Goal: Information Seeking & Learning: Learn about a topic

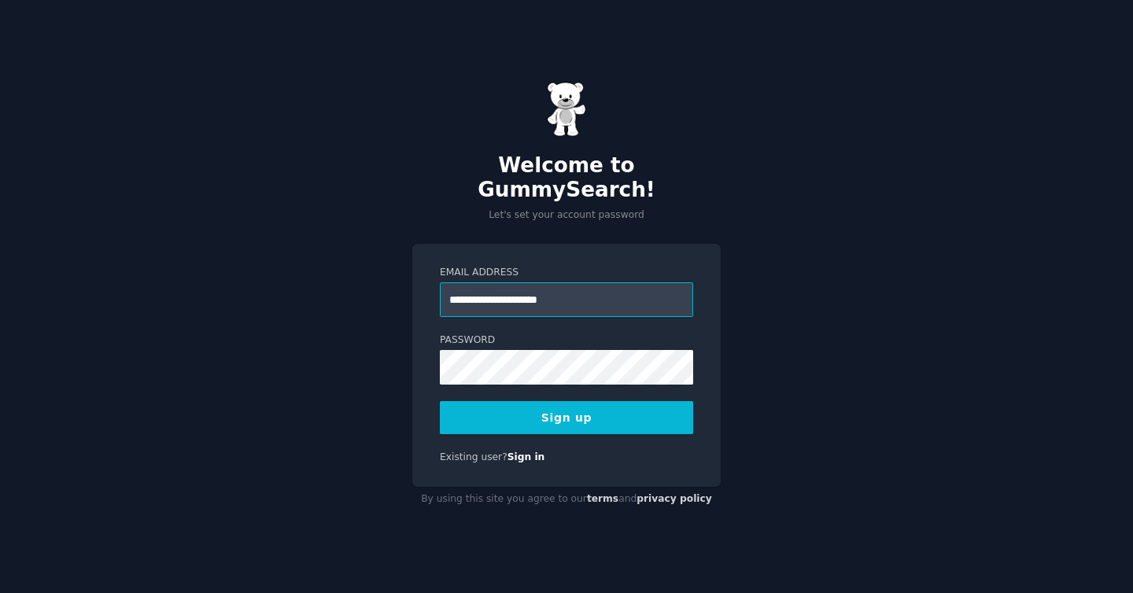
type input "**********"
click at [608, 409] on button "Sign up" at bounding box center [566, 417] width 253 height 33
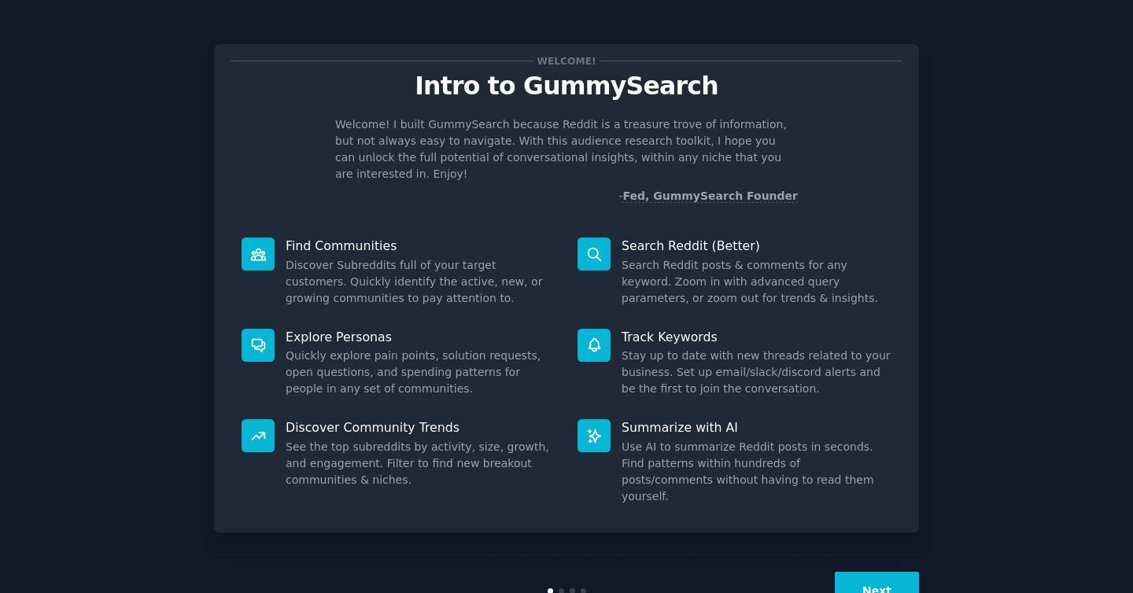
scroll to position [22, 0]
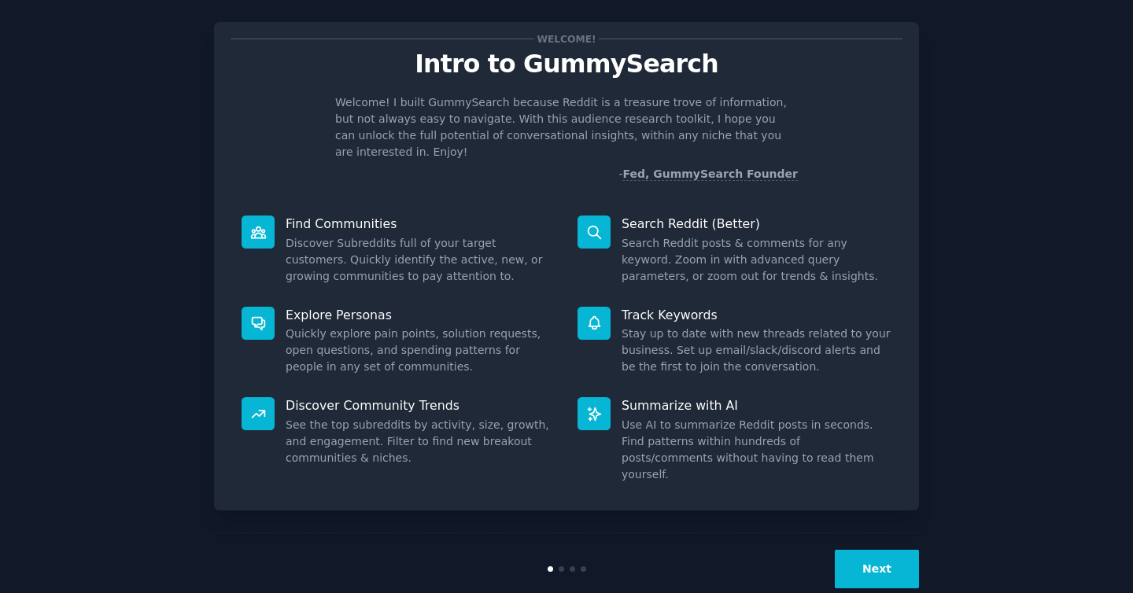
click at [858, 550] on button "Next" at bounding box center [877, 569] width 84 height 39
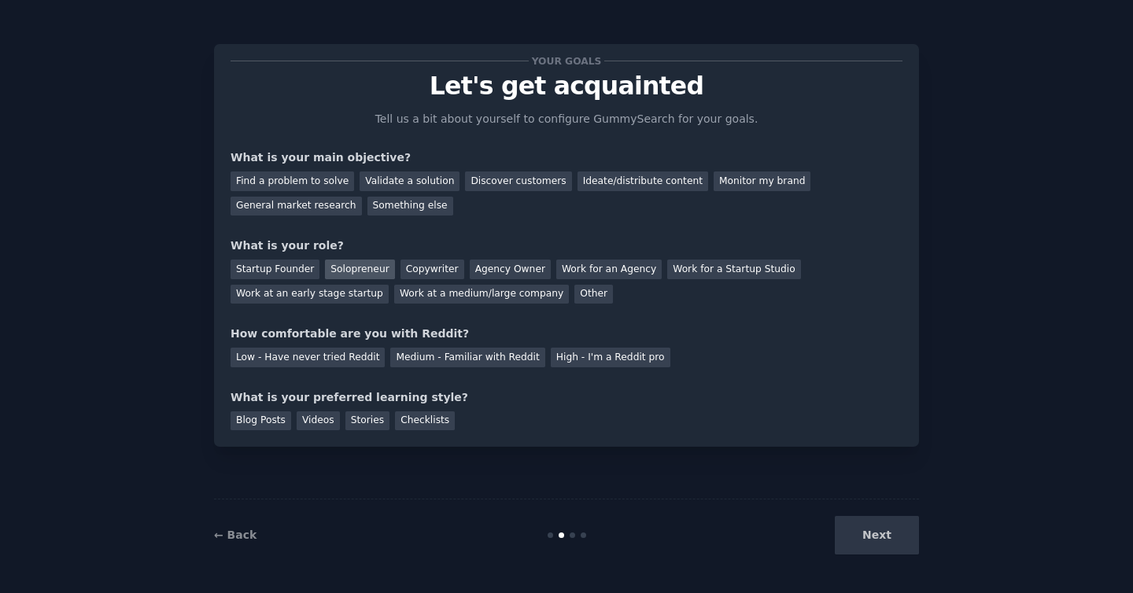
click at [359, 271] on div "Solopreneur" at bounding box center [359, 270] width 69 height 20
click at [323, 184] on div "Find a problem to solve" at bounding box center [291, 181] width 123 height 20
click at [326, 211] on div "General market research" at bounding box center [295, 207] width 131 height 20
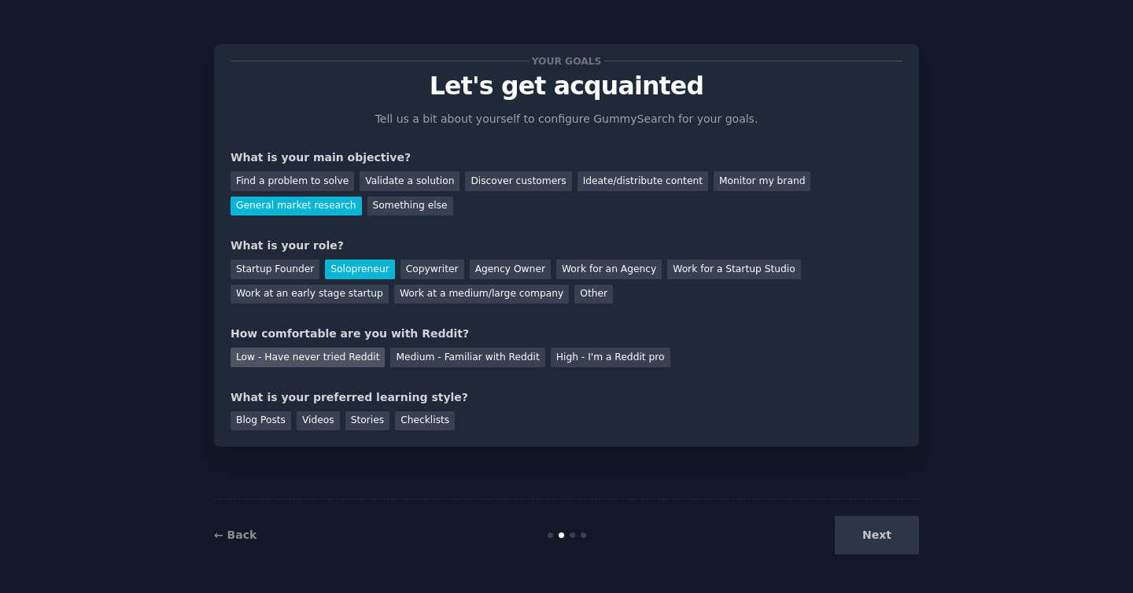
click at [363, 365] on div "Low - Have never tried Reddit" at bounding box center [307, 358] width 154 height 20
click at [307, 425] on div "Videos" at bounding box center [318, 421] width 43 height 20
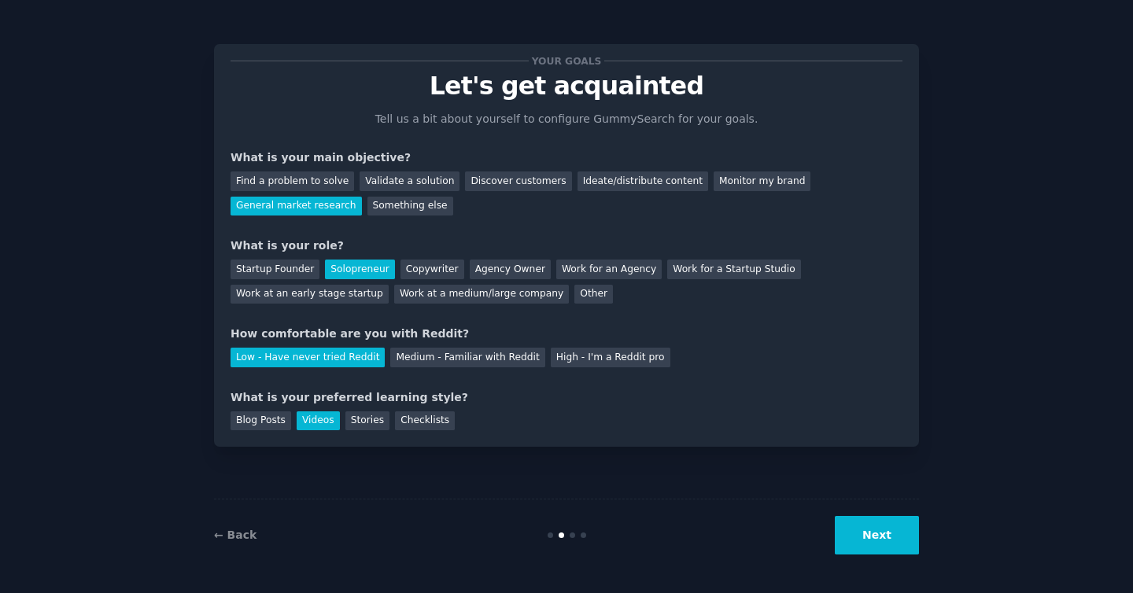
click at [862, 534] on button "Next" at bounding box center [877, 535] width 84 height 39
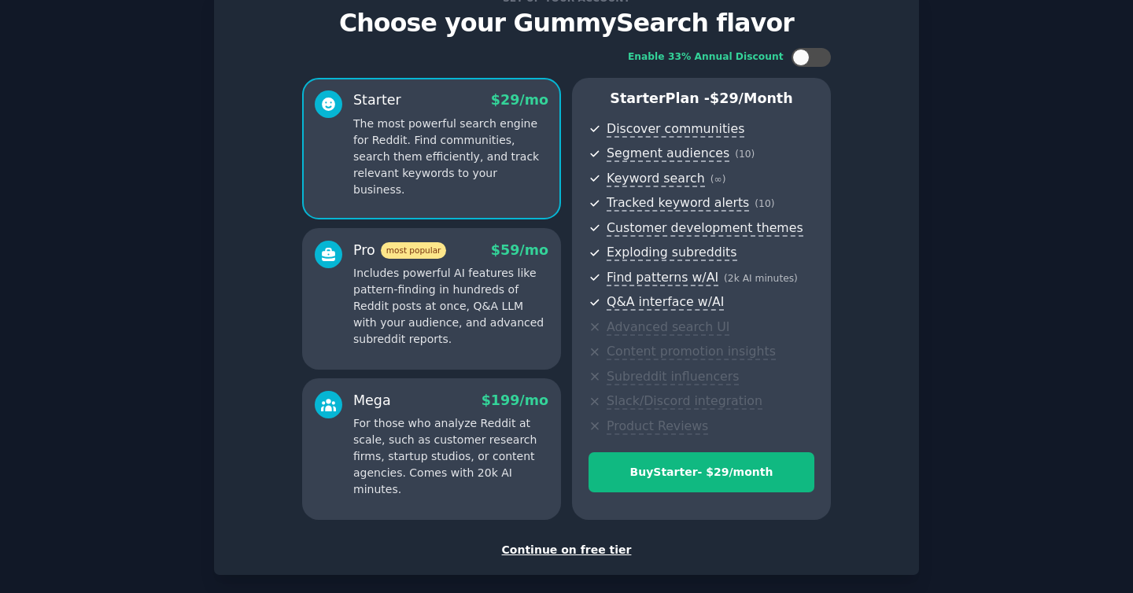
scroll to position [139, 0]
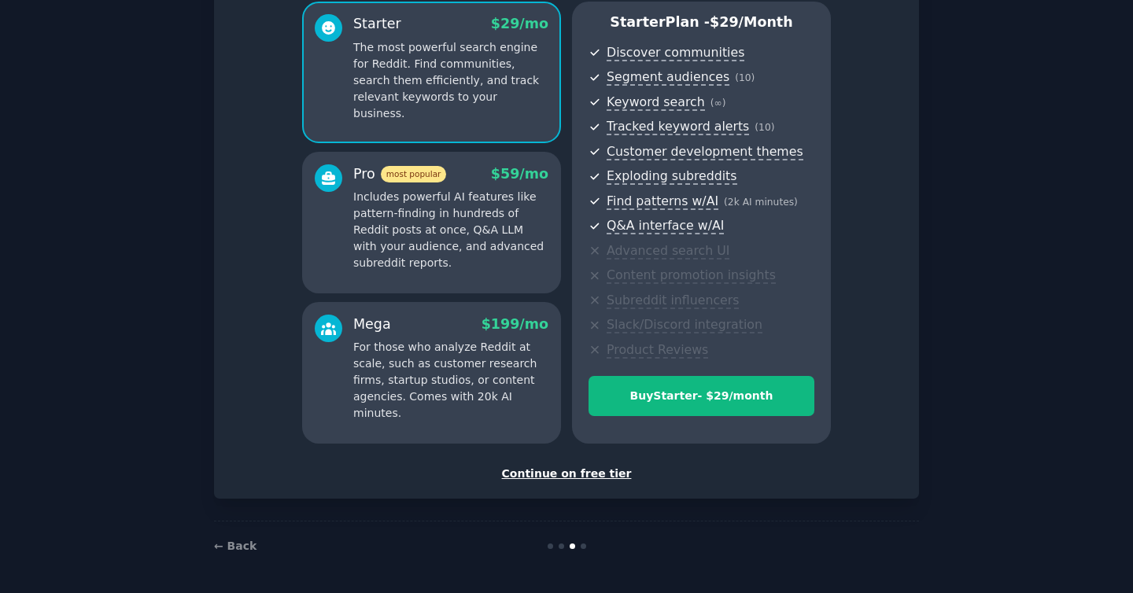
click at [577, 474] on div "Continue on free tier" at bounding box center [566, 474] width 672 height 17
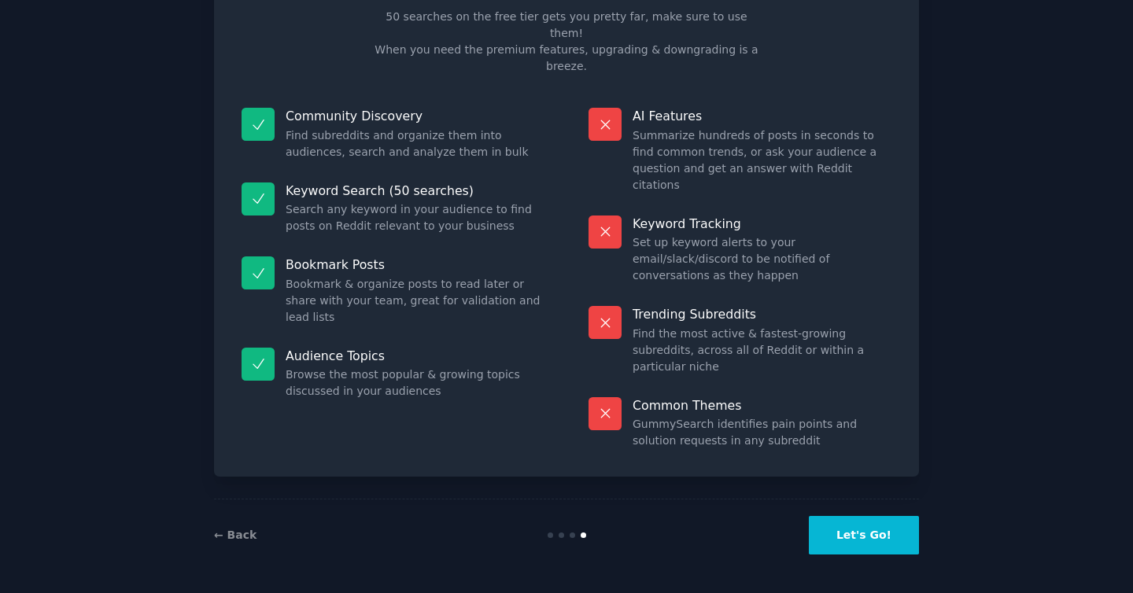
scroll to position [20, 0]
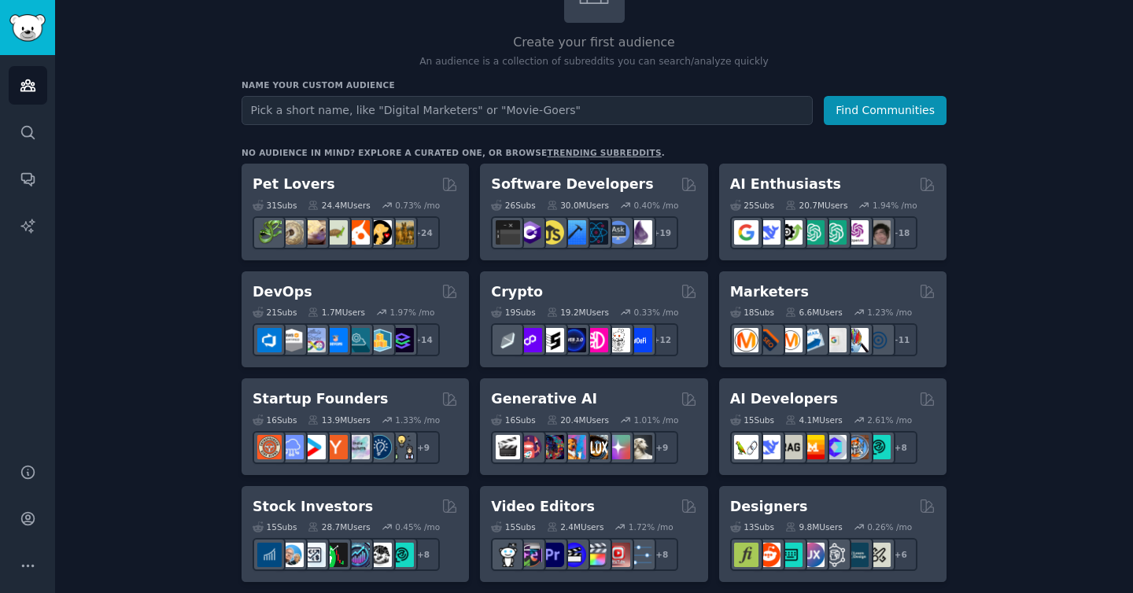
scroll to position [66, 0]
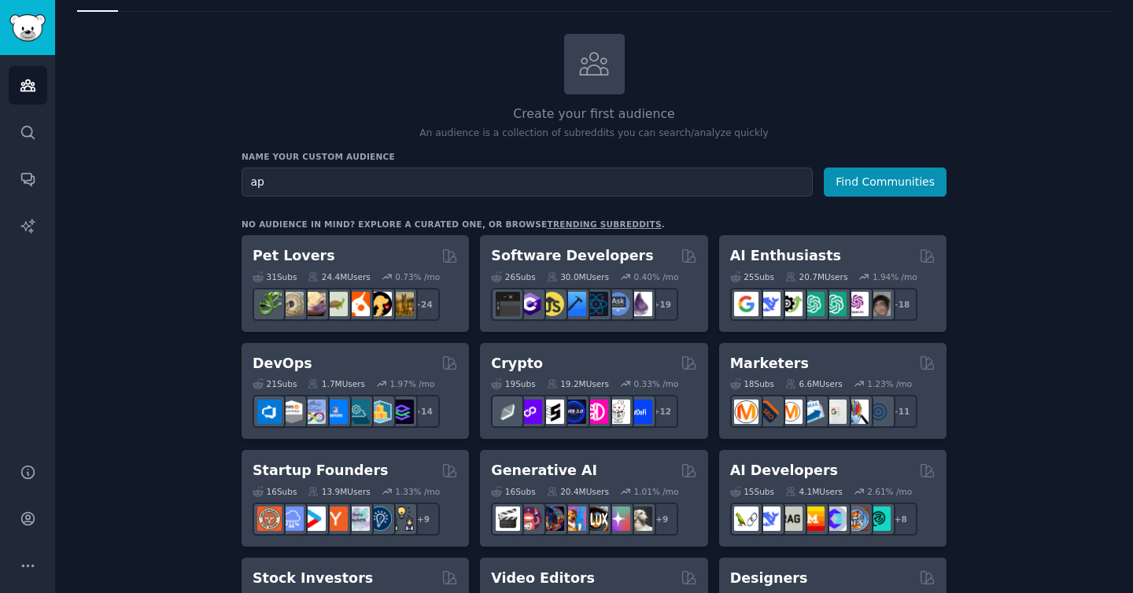
type input "a"
type input "food order app"
click at [824, 168] on button "Find Communities" at bounding box center [885, 182] width 123 height 29
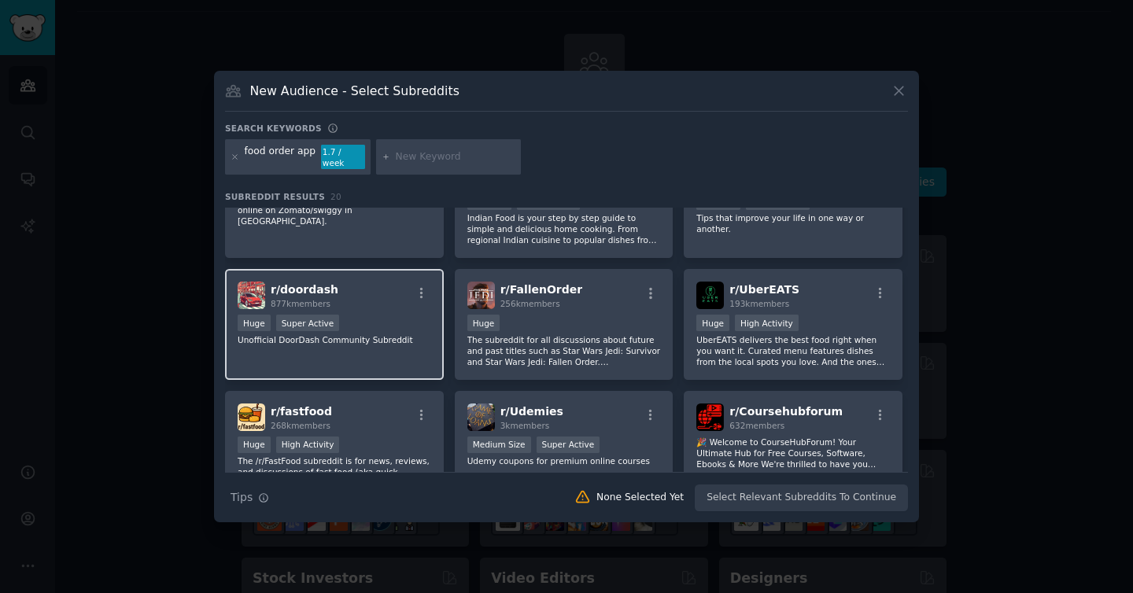
scroll to position [180, 0]
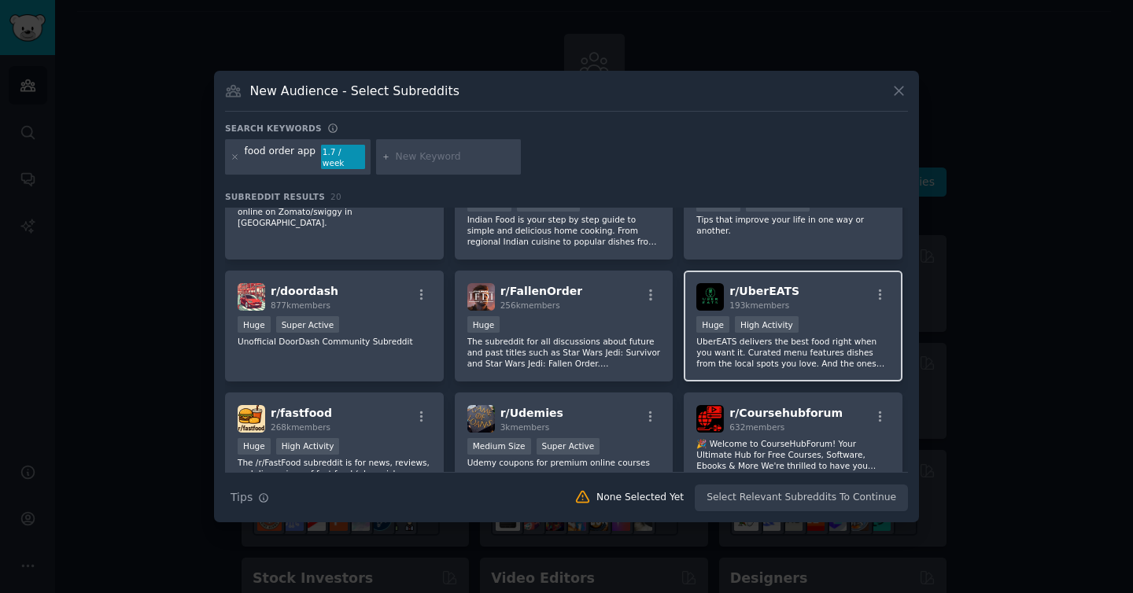
click at [832, 296] on div "r/ UberEATS 193k members" at bounding box center [793, 297] width 194 height 28
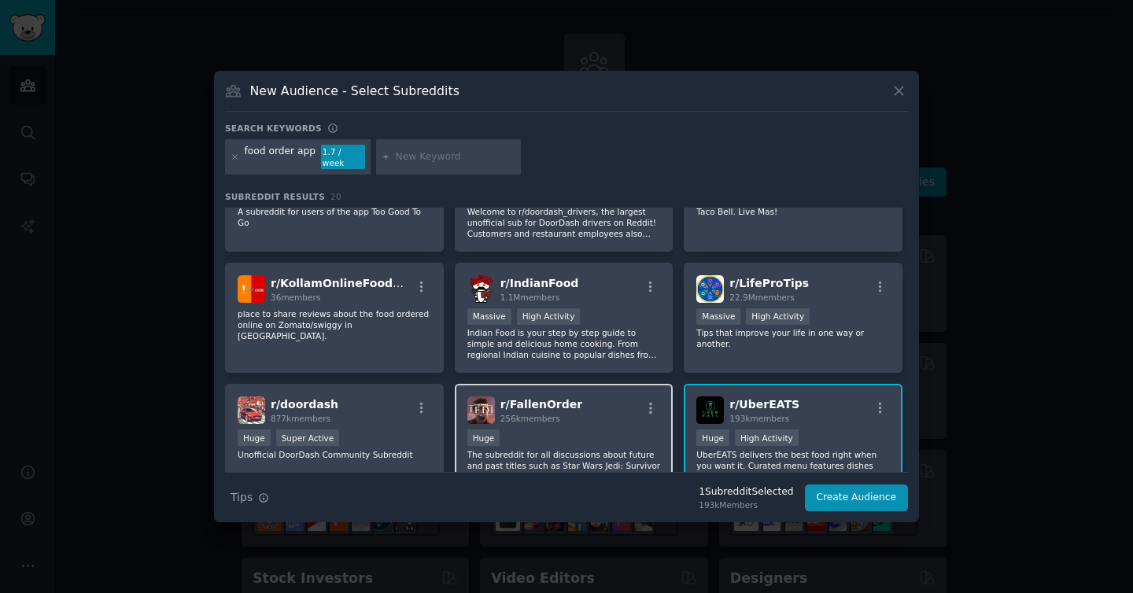
scroll to position [0, 0]
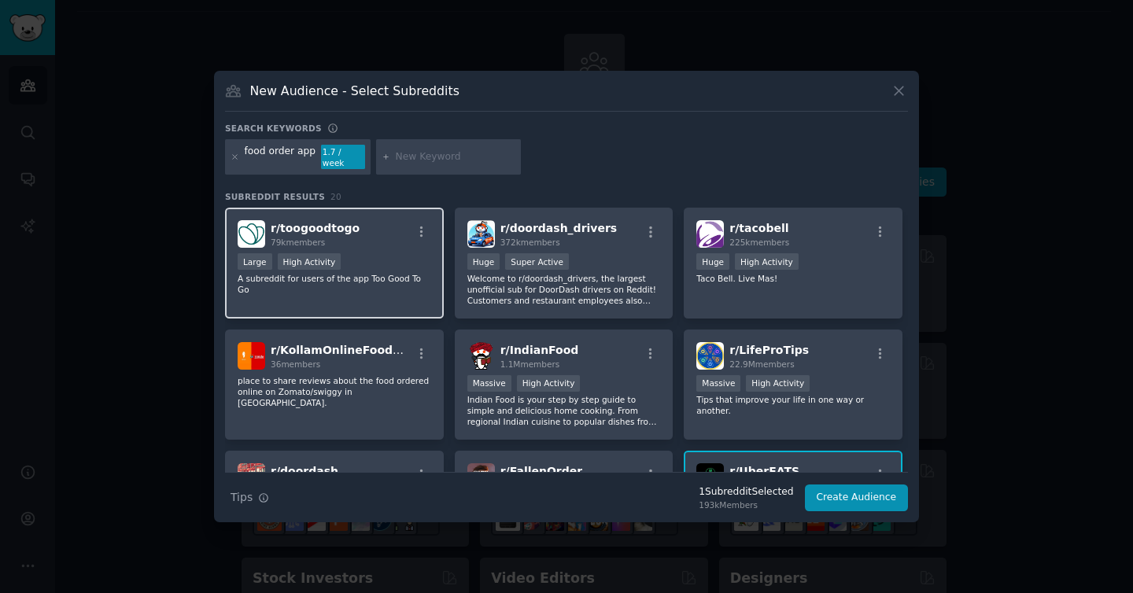
click at [374, 264] on div "Large High Activity" at bounding box center [335, 263] width 194 height 20
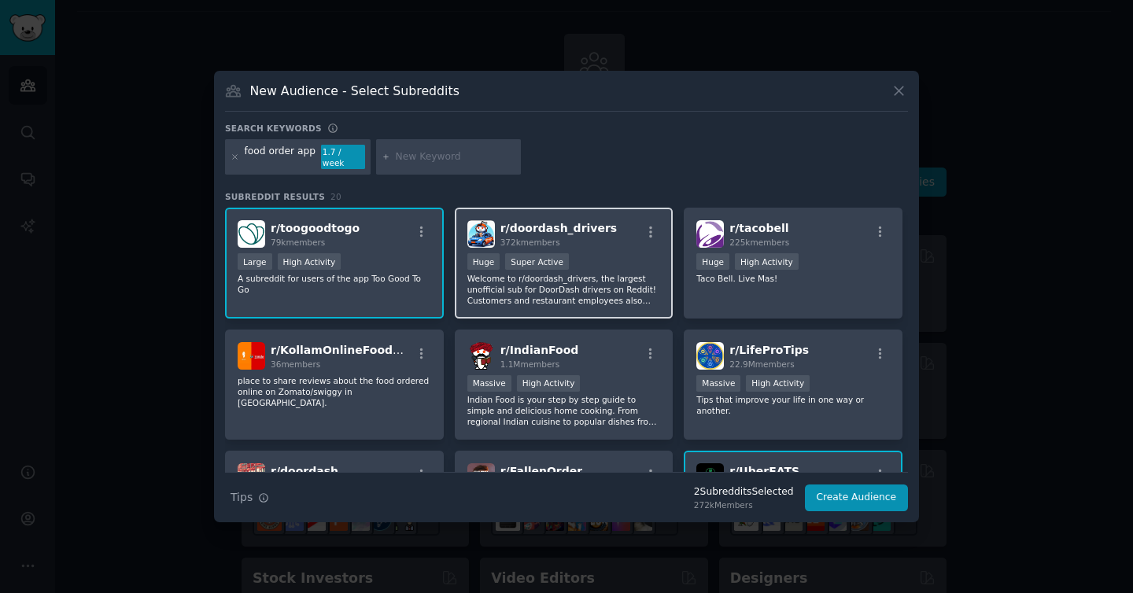
click at [620, 298] on p "Welcome to r/doordash_drivers, the largest unofficial sub for DoorDash drivers …" at bounding box center [564, 289] width 194 height 33
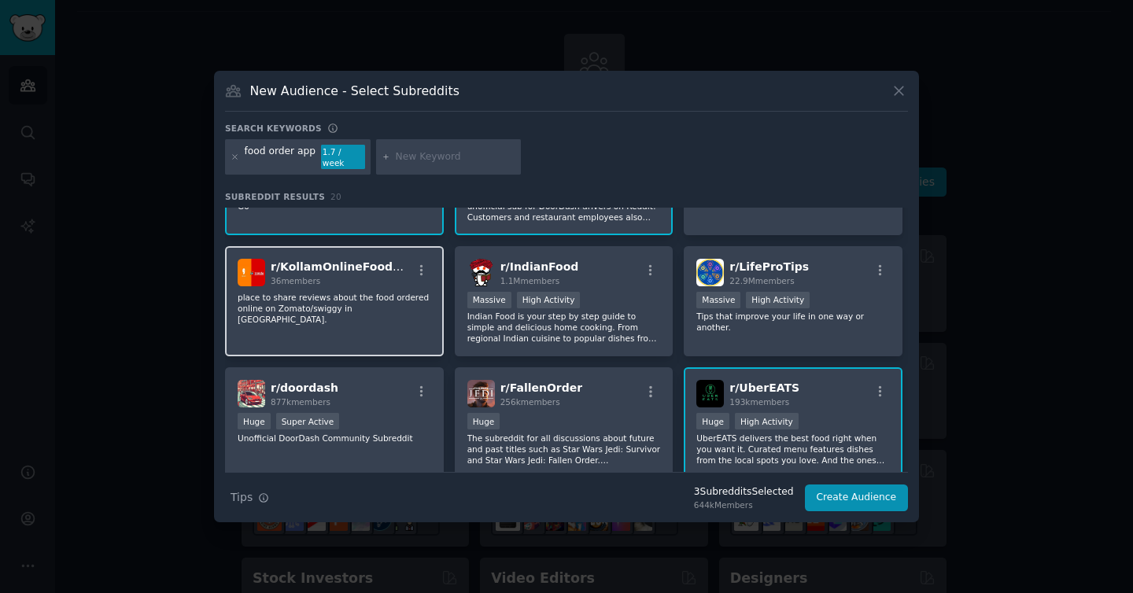
scroll to position [85, 0]
click at [415, 331] on div "r/ KollamOnlineFoodOrder 36 members place to share reviews about the food order…" at bounding box center [334, 300] width 219 height 111
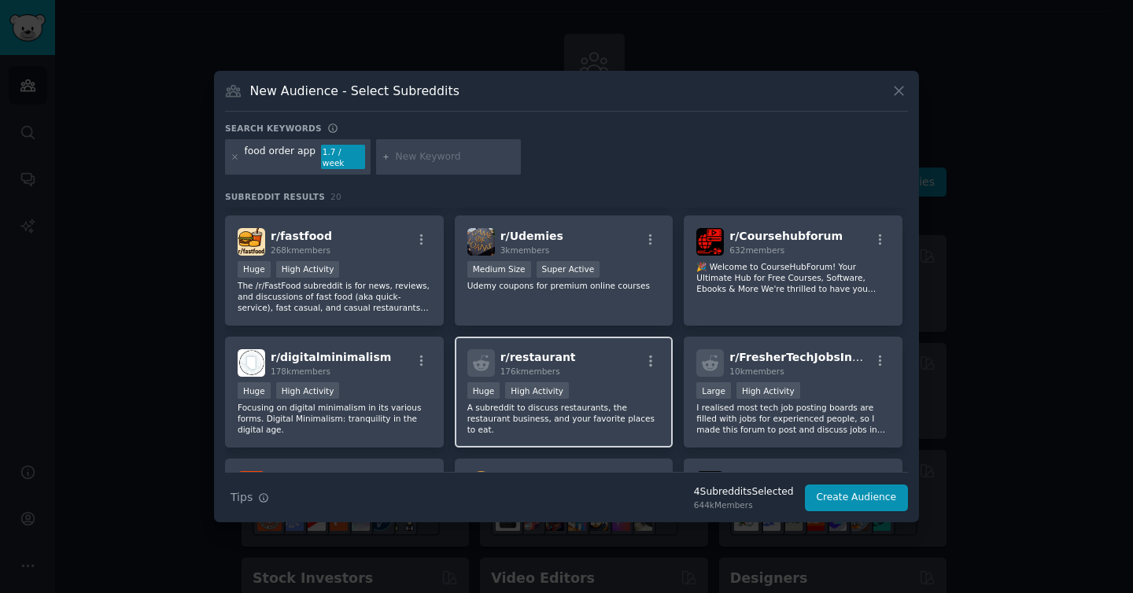
scroll to position [367, 0]
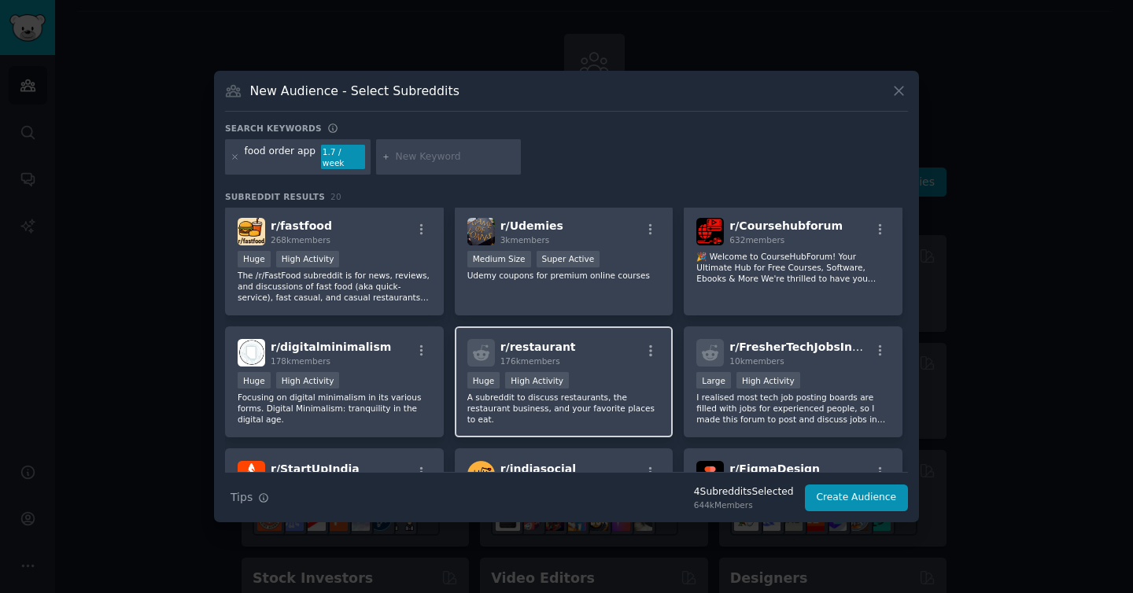
click at [603, 412] on p "A subreddit to discuss restaurants, the restaurant business, and your favorite …" at bounding box center [564, 408] width 194 height 33
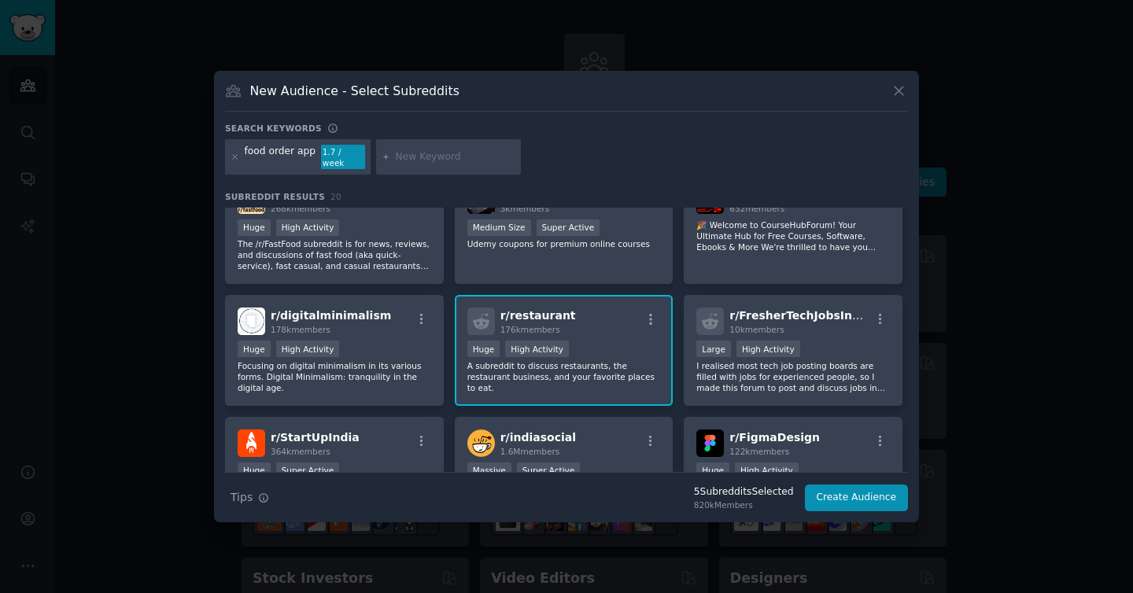
scroll to position [401, 0]
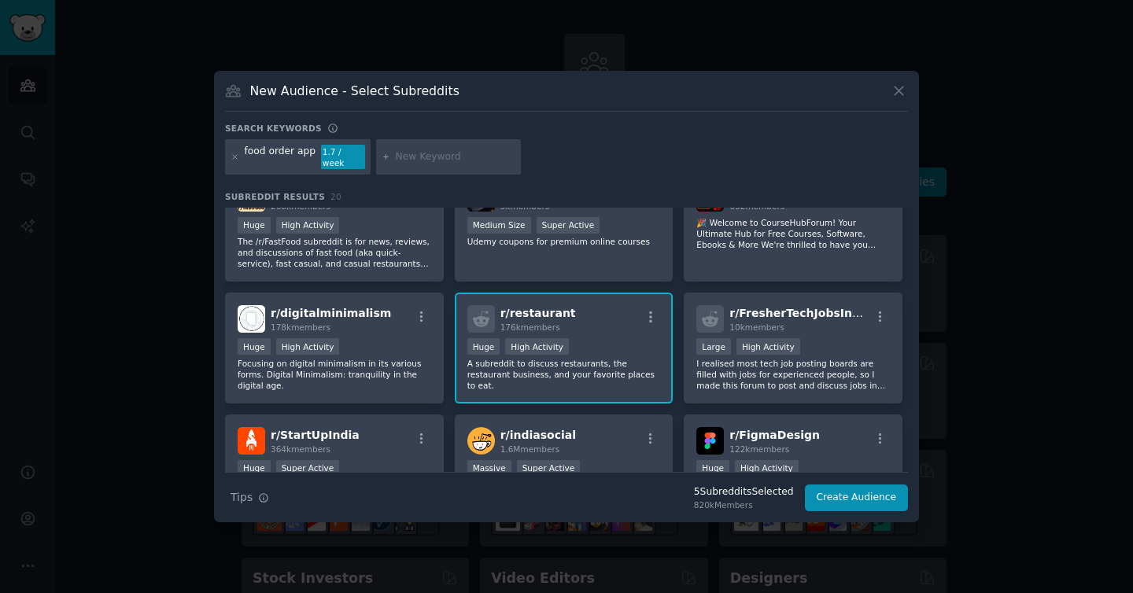
click at [601, 372] on p "A subreddit to discuss restaurants, the restaurant business, and your favorite …" at bounding box center [564, 374] width 194 height 33
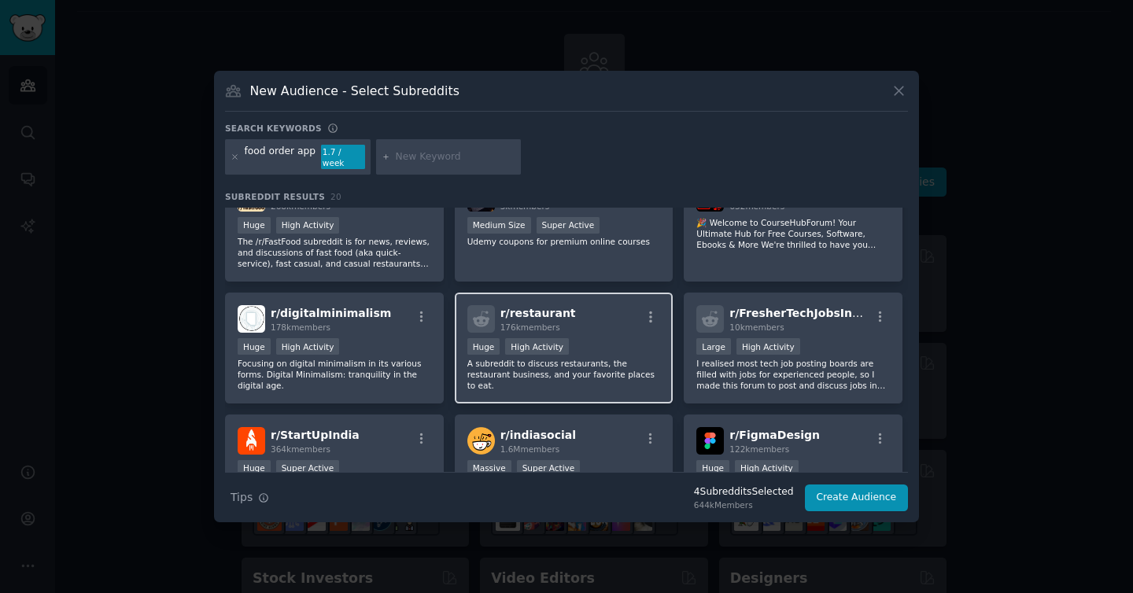
click at [601, 372] on p "A subreddit to discuss restaurants, the restaurant business, and your favorite …" at bounding box center [564, 374] width 194 height 33
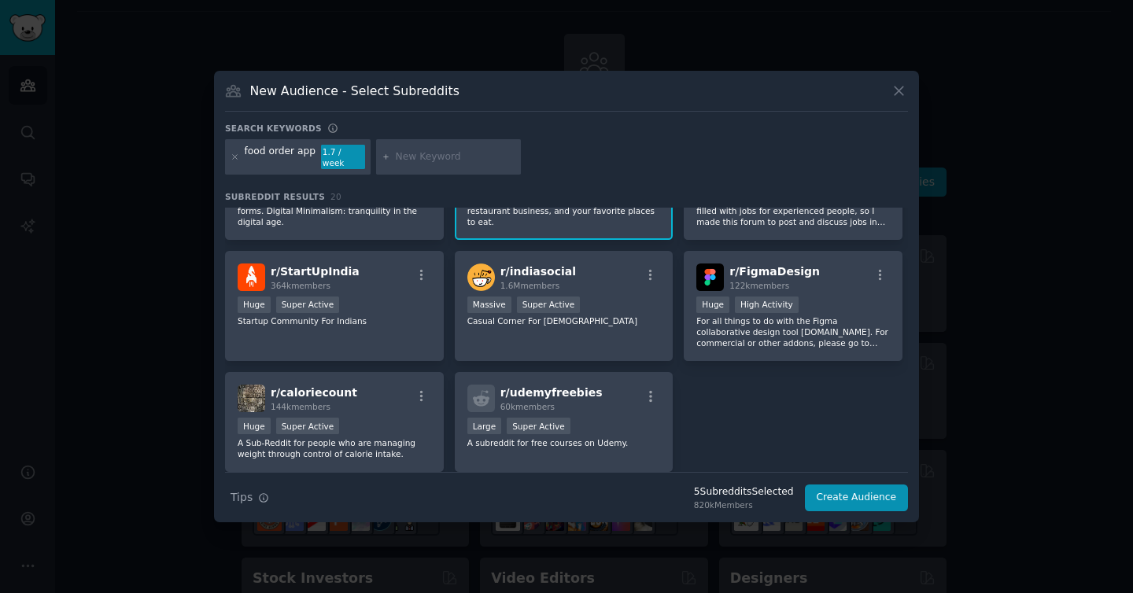
scroll to position [571, 0]
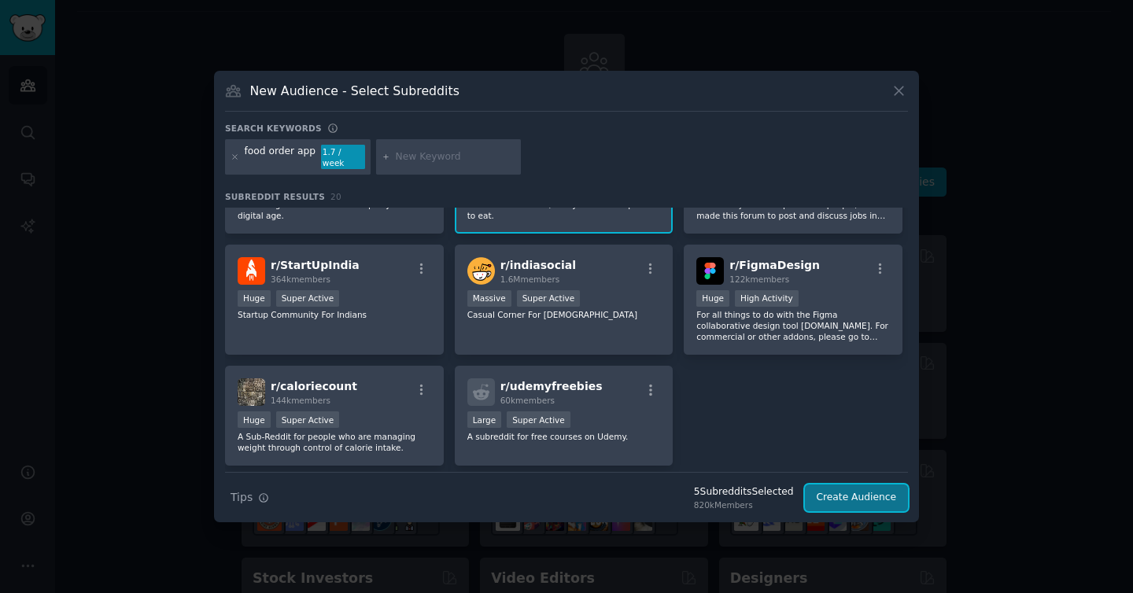
click at [857, 492] on button "Create Audience" at bounding box center [857, 498] width 104 height 27
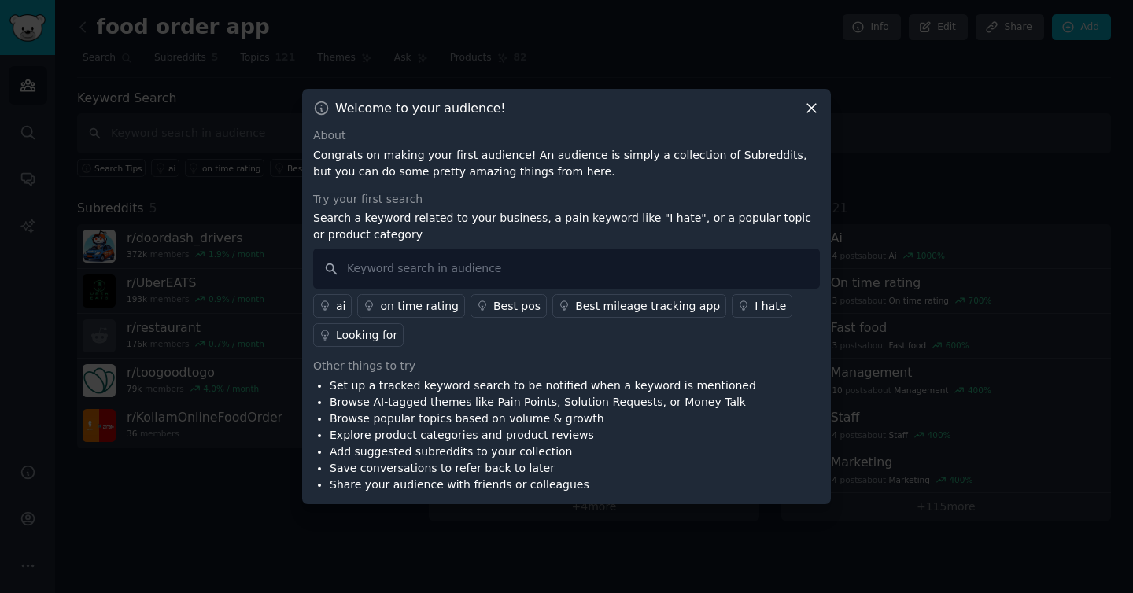
click at [813, 109] on icon at bounding box center [811, 108] width 17 height 17
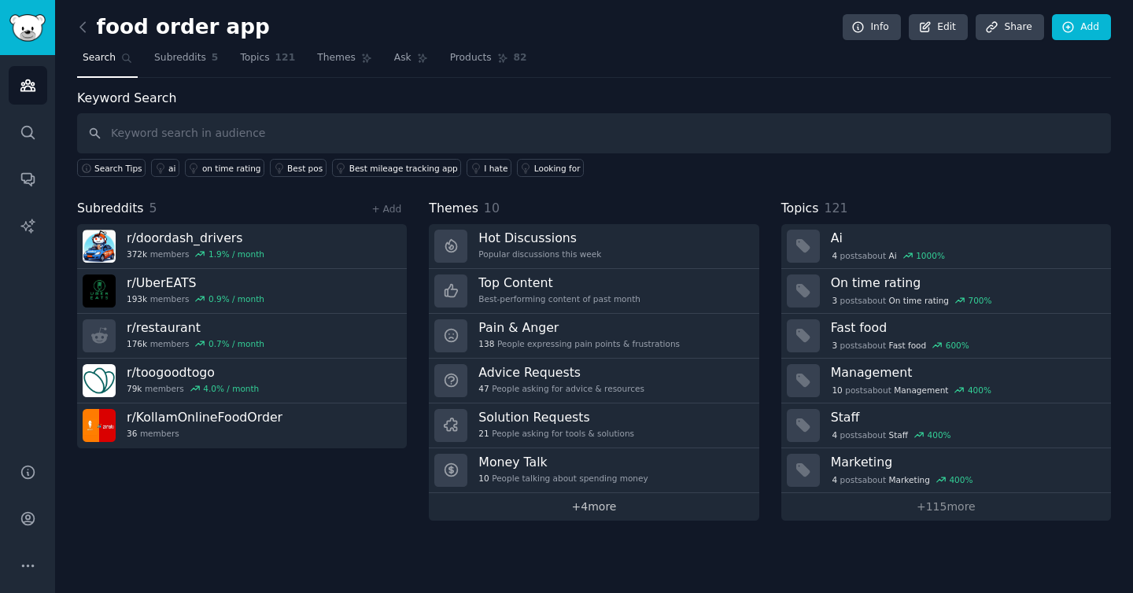
click at [609, 494] on link "+ 4 more" at bounding box center [594, 507] width 330 height 28
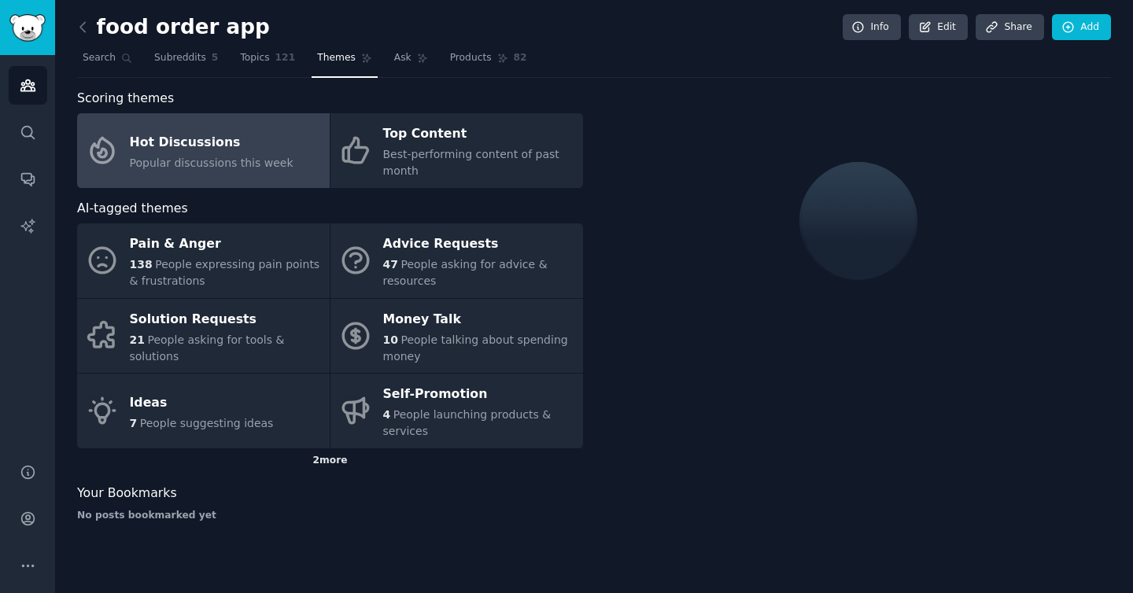
click at [344, 456] on div "2 more" at bounding box center [330, 460] width 506 height 25
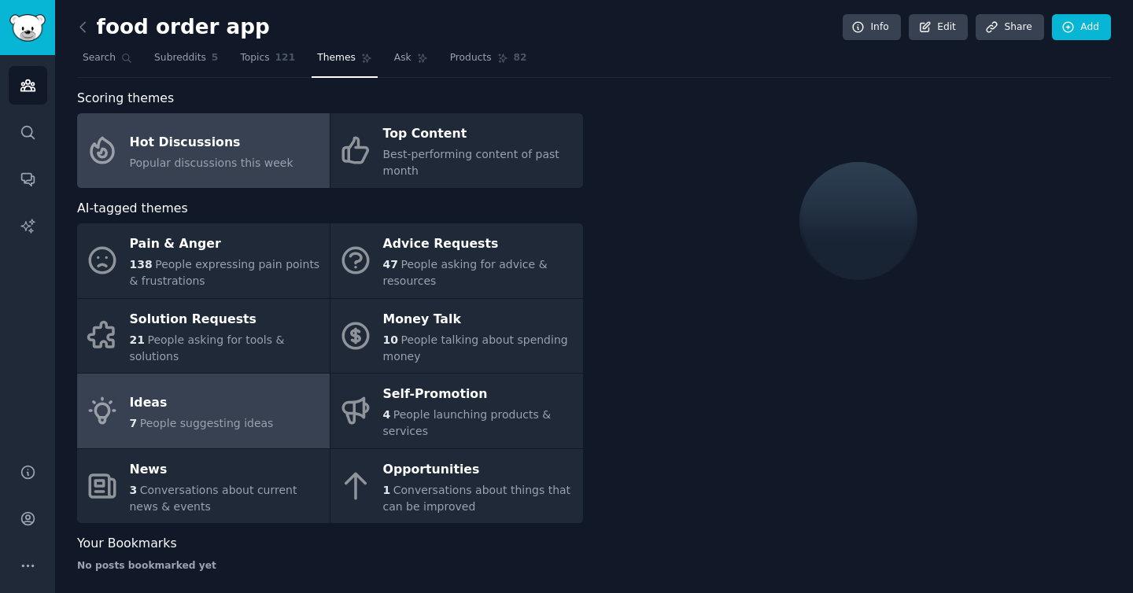
click at [244, 417] on span "People suggesting ideas" at bounding box center [207, 423] width 134 height 13
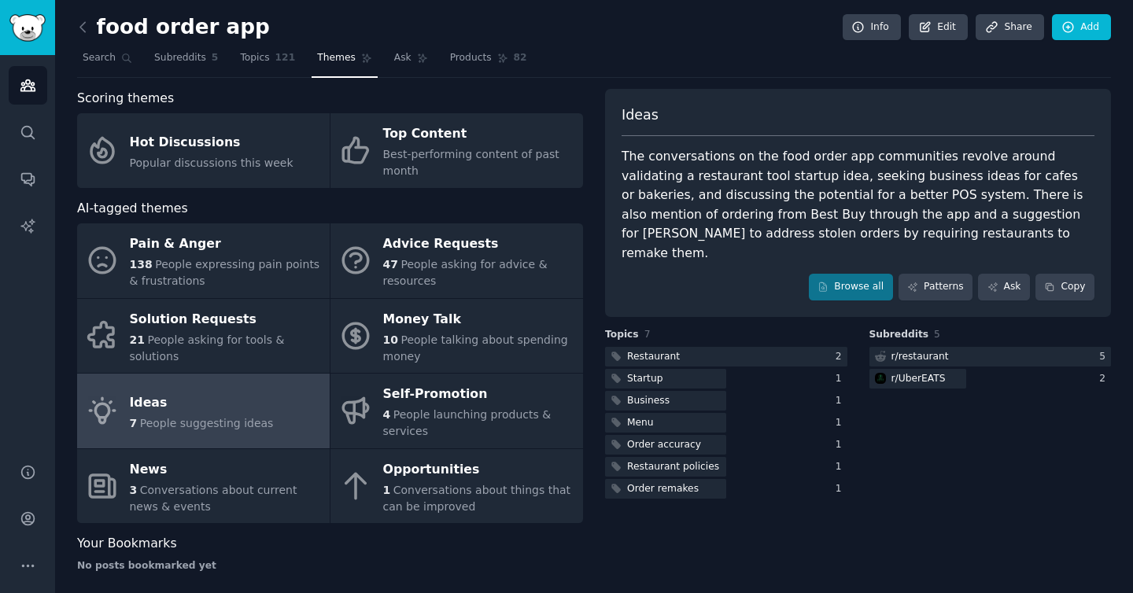
click at [254, 403] on div "Ideas" at bounding box center [202, 402] width 144 height 25
click at [717, 347] on div at bounding box center [726, 357] width 242 height 20
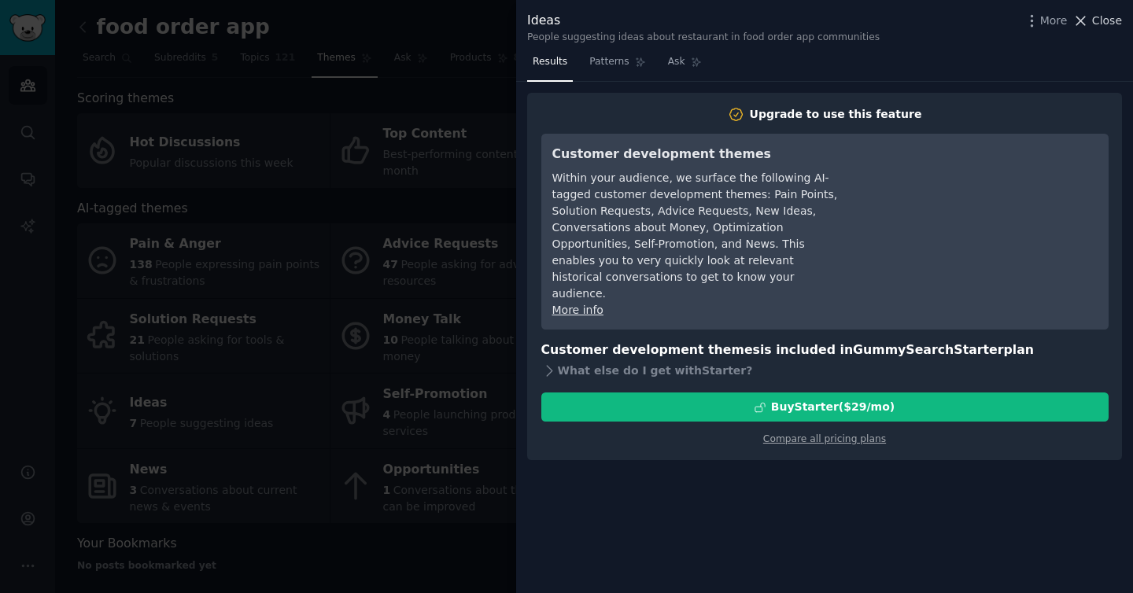
click at [1096, 18] on span "Close" at bounding box center [1107, 21] width 30 height 17
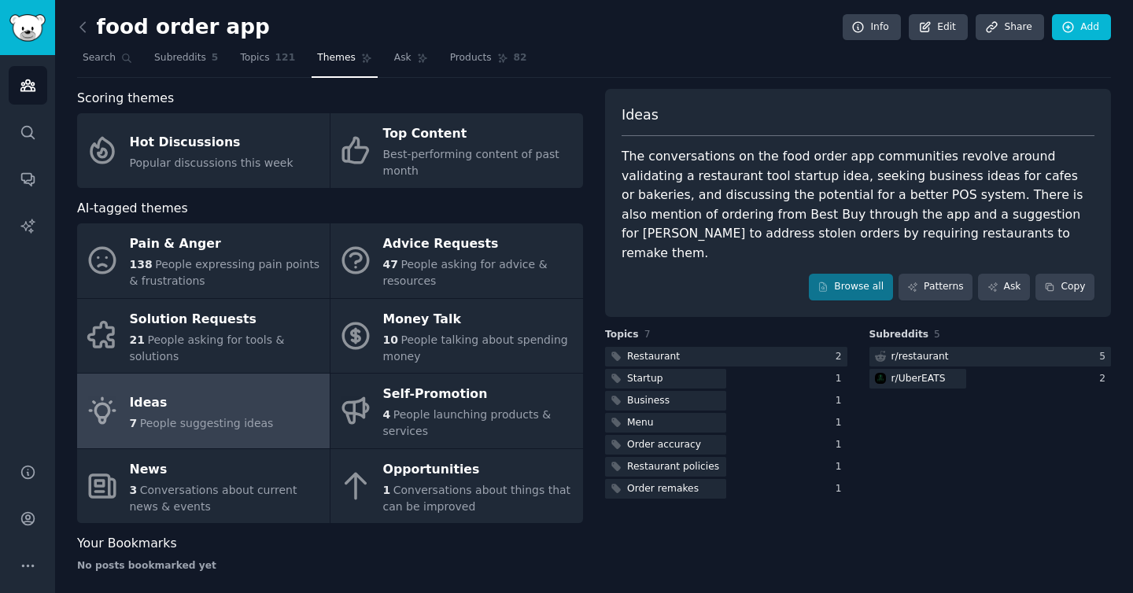
click at [170, 389] on link "Ideas 7 People suggesting ideas" at bounding box center [203, 411] width 253 height 75
click at [163, 426] on span "People suggesting ideas" at bounding box center [207, 423] width 134 height 13
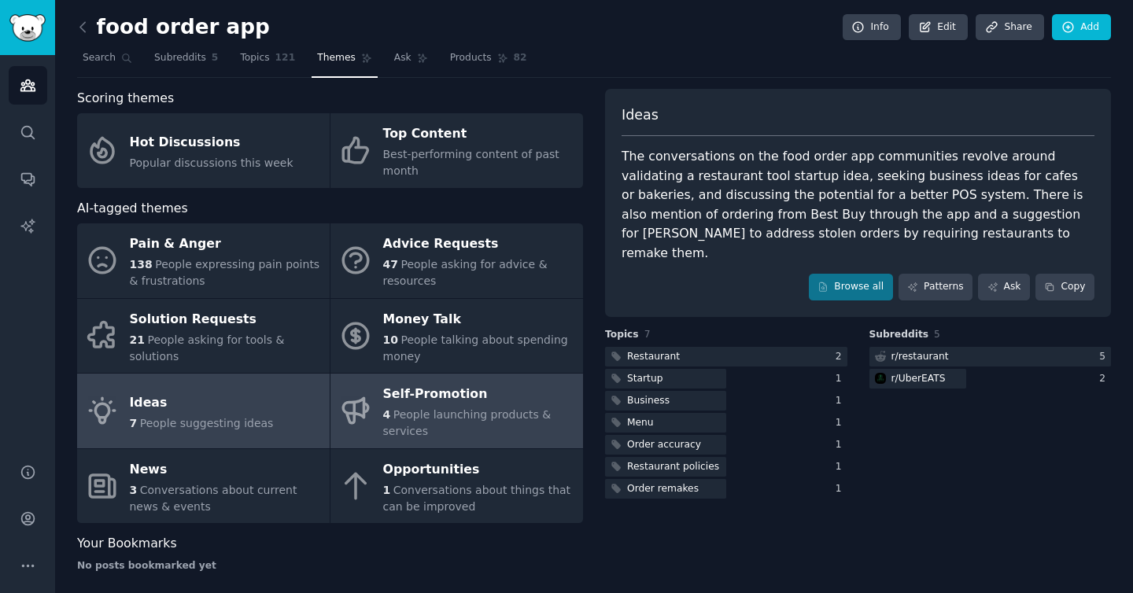
click at [441, 410] on span "People launching products & services" at bounding box center [467, 422] width 168 height 29
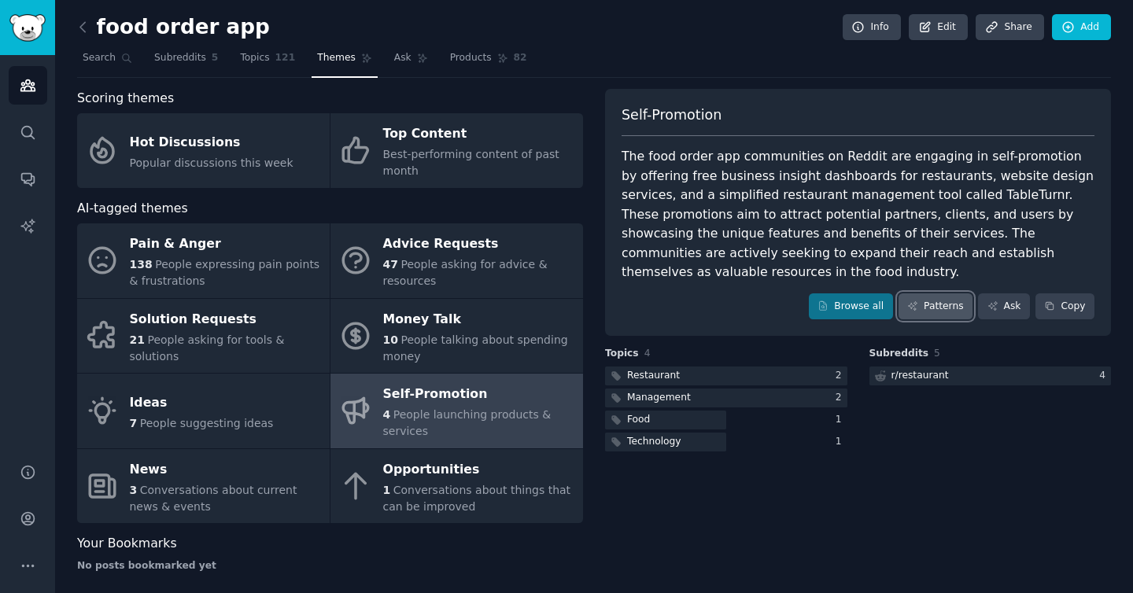
click at [930, 302] on link "Patterns" at bounding box center [935, 306] width 74 height 27
click at [286, 61] on span "121" at bounding box center [285, 58] width 20 height 14
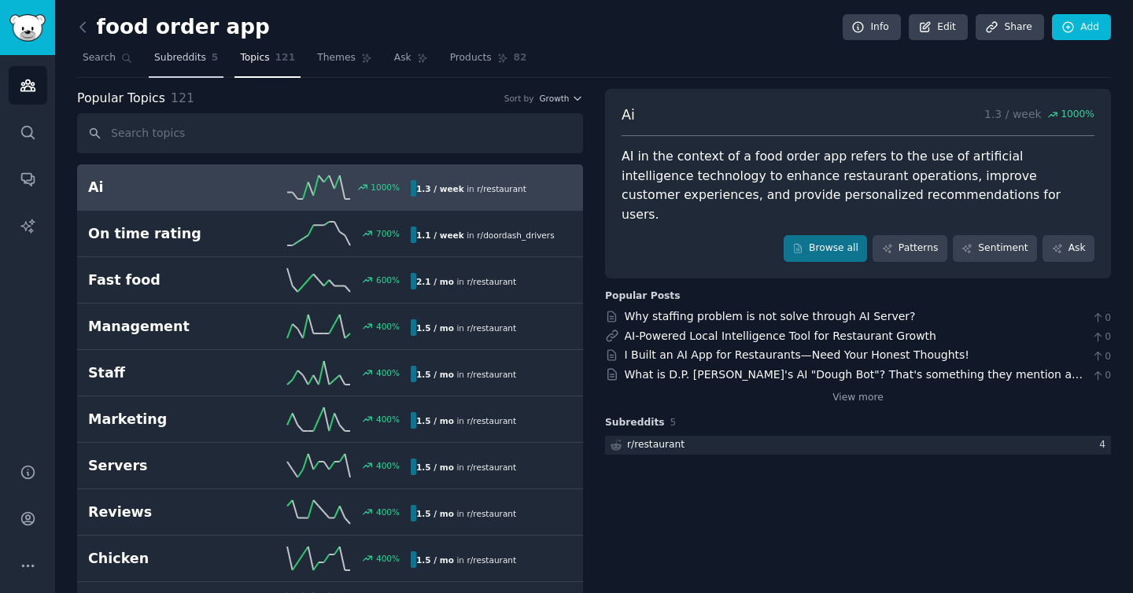
click at [173, 65] on link "Subreddits 5" at bounding box center [186, 62] width 75 height 32
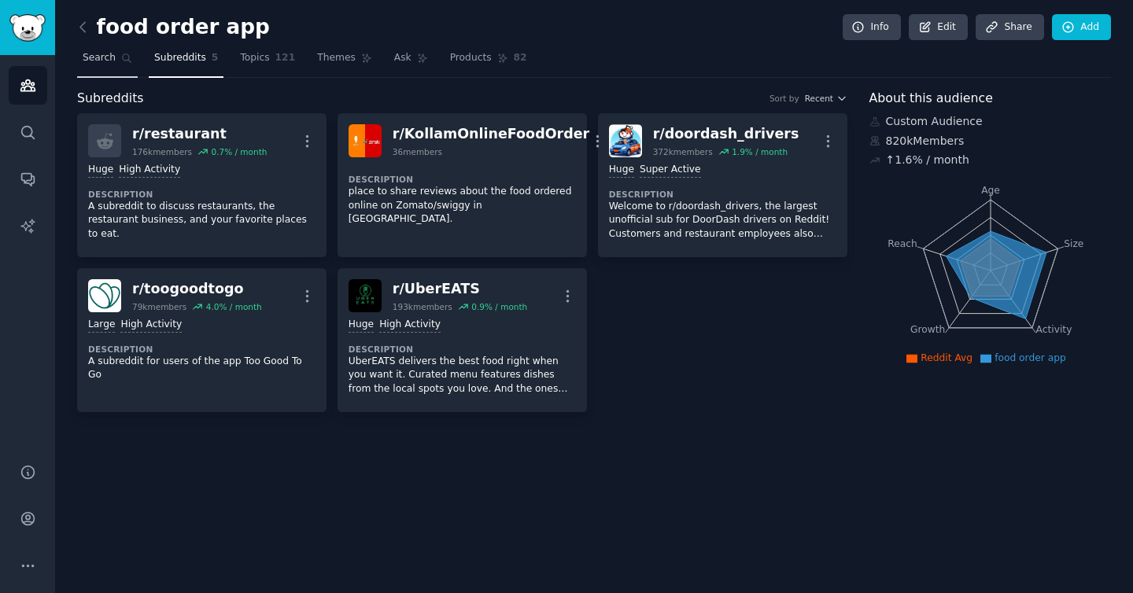
click at [112, 60] on span "Search" at bounding box center [99, 58] width 33 height 14
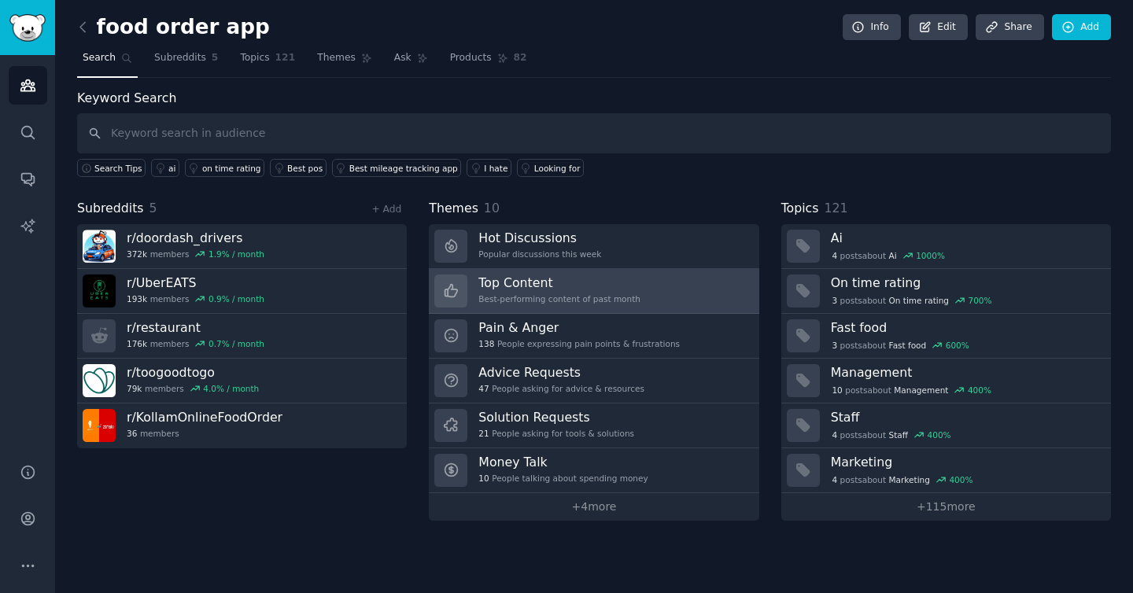
click at [584, 293] on div "Best-performing content of past month" at bounding box center [559, 298] width 162 height 11
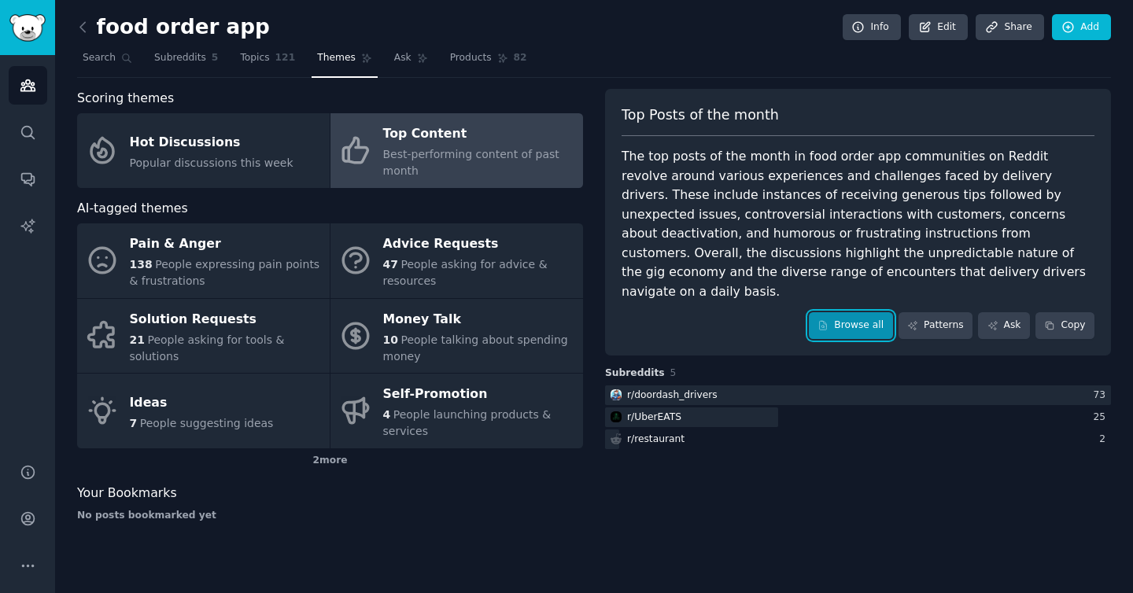
click at [879, 312] on link "Browse all" at bounding box center [851, 325] width 84 height 27
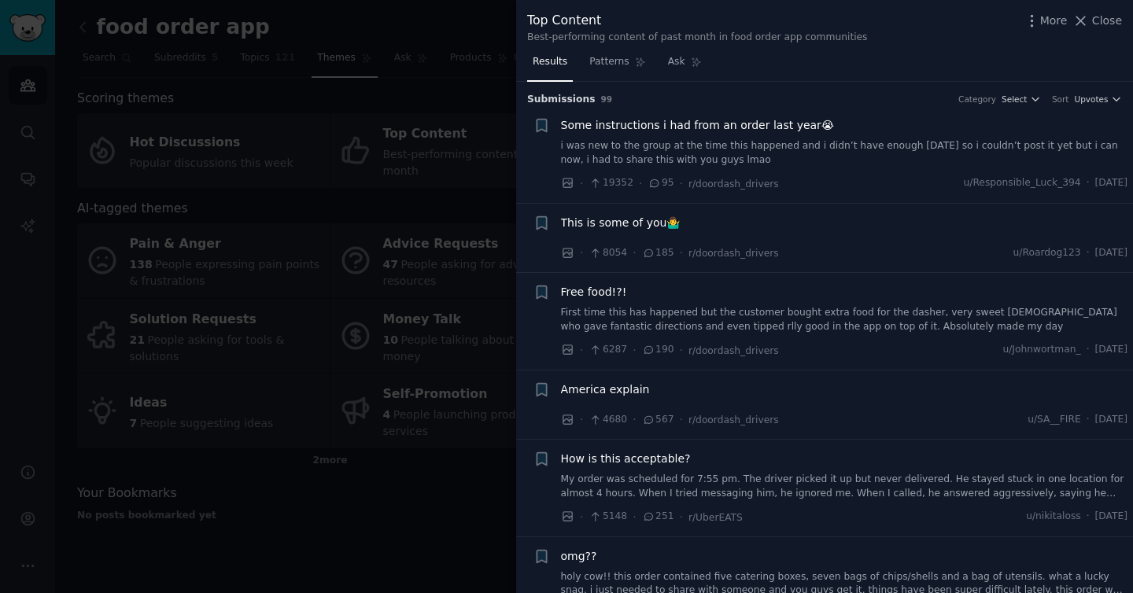
click at [761, 128] on span "Some instructions i had from an order last year😭" at bounding box center [698, 125] width 274 height 17
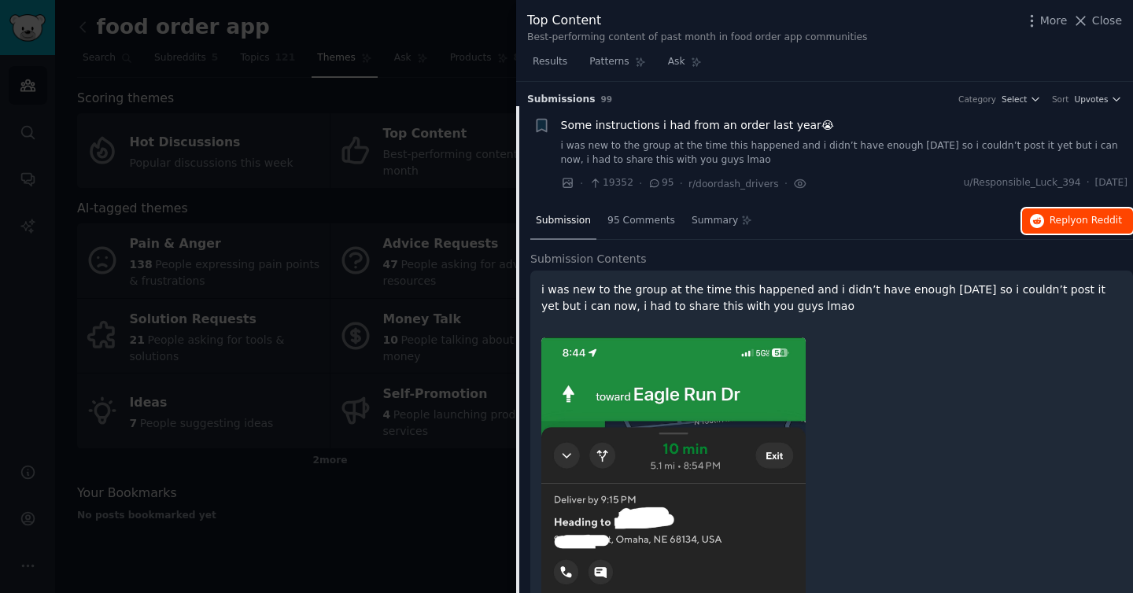
click at [1078, 226] on span "on Reddit" at bounding box center [1099, 220] width 46 height 11
